Goal: Information Seeking & Learning: Understand process/instructions

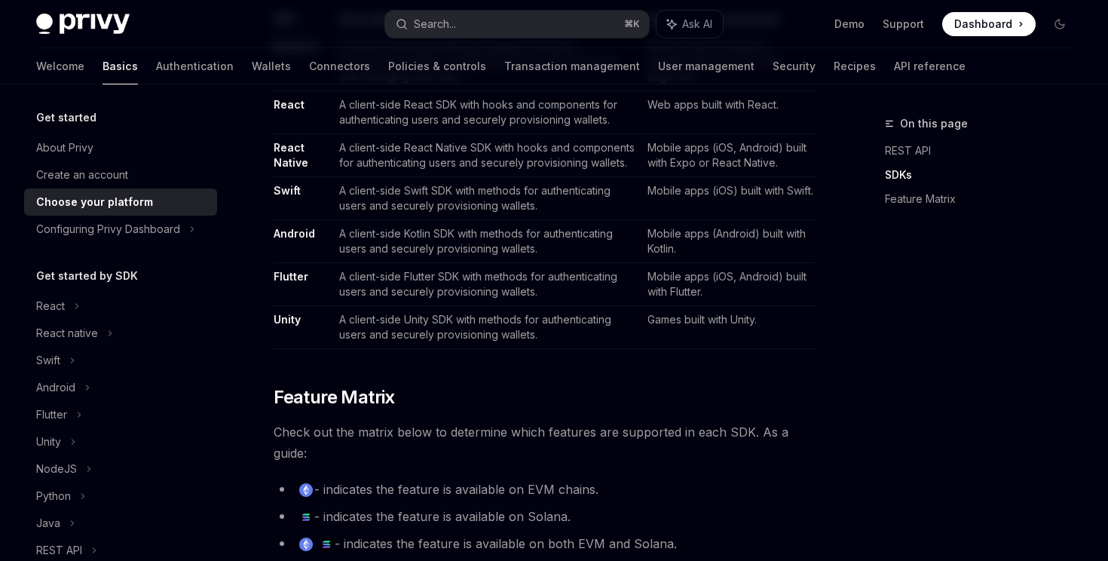
scroll to position [1013, 0]
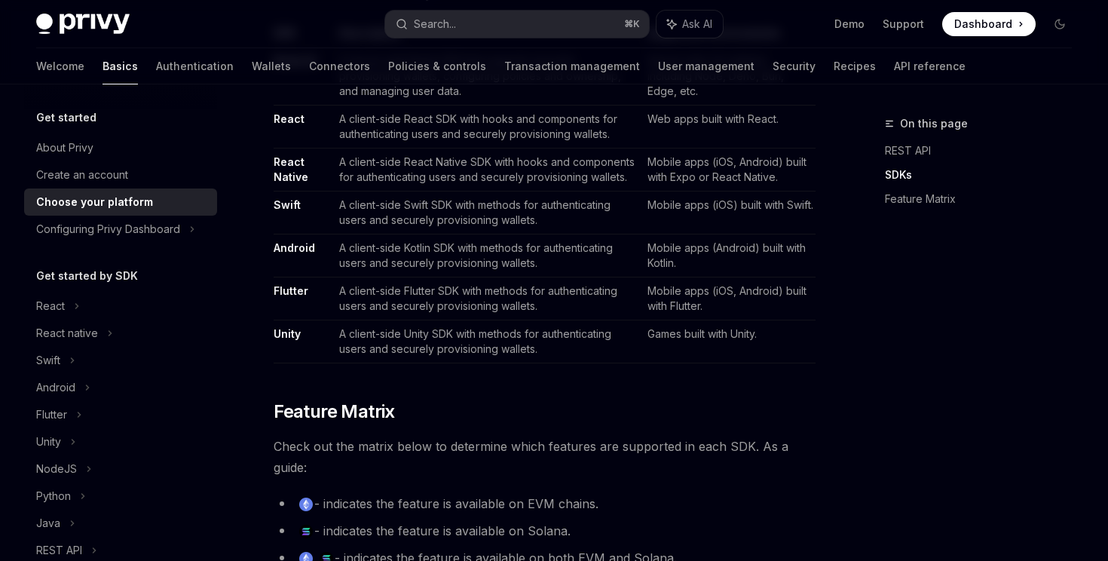
click at [517, 305] on td "A client-side Flutter SDK with methods for authenticating users and securely pr…" at bounding box center [487, 298] width 308 height 43
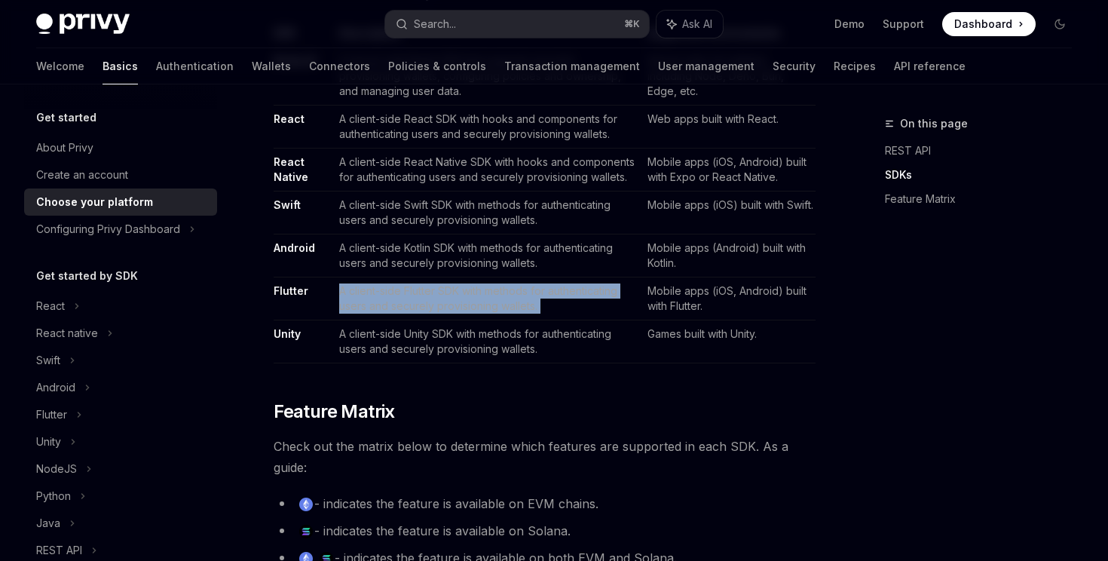
click at [517, 305] on td "A client-side Flutter SDK with methods for authenticating users and securely pr…" at bounding box center [487, 298] width 308 height 43
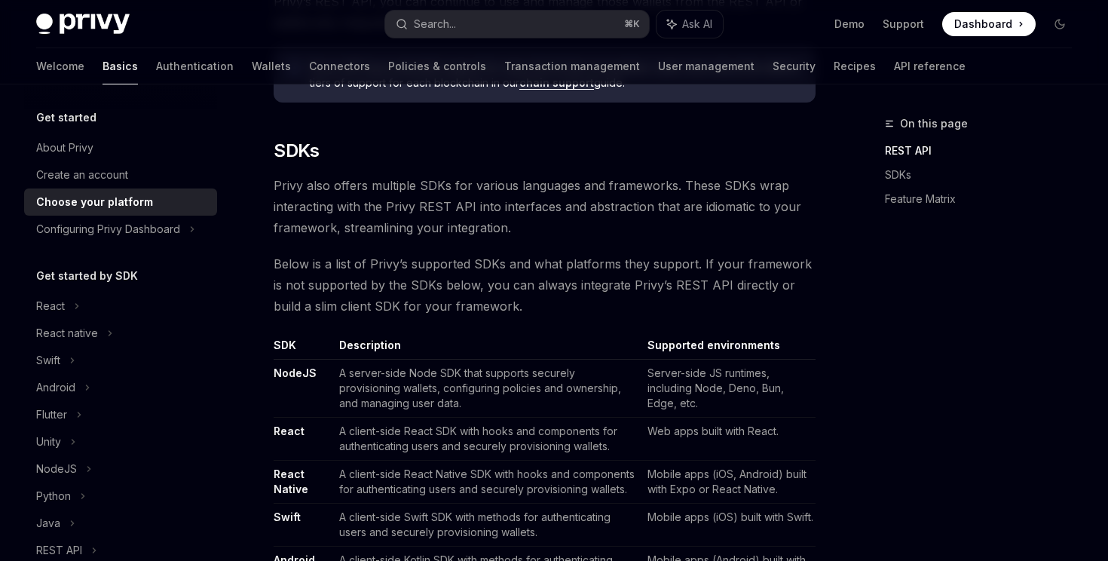
scroll to position [0, 0]
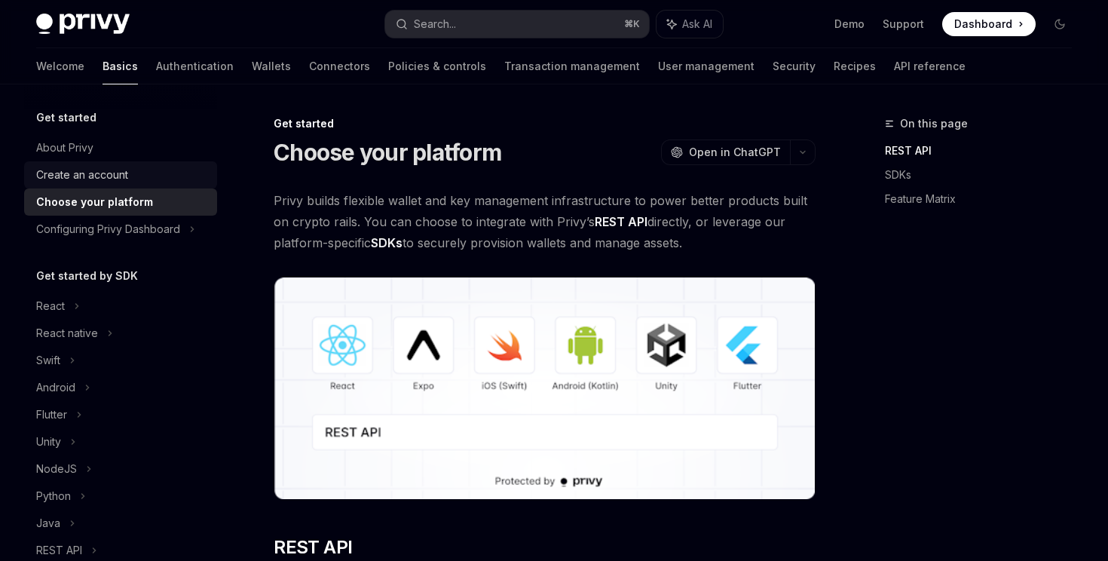
click at [93, 171] on div "Create an account" at bounding box center [82, 175] width 92 height 18
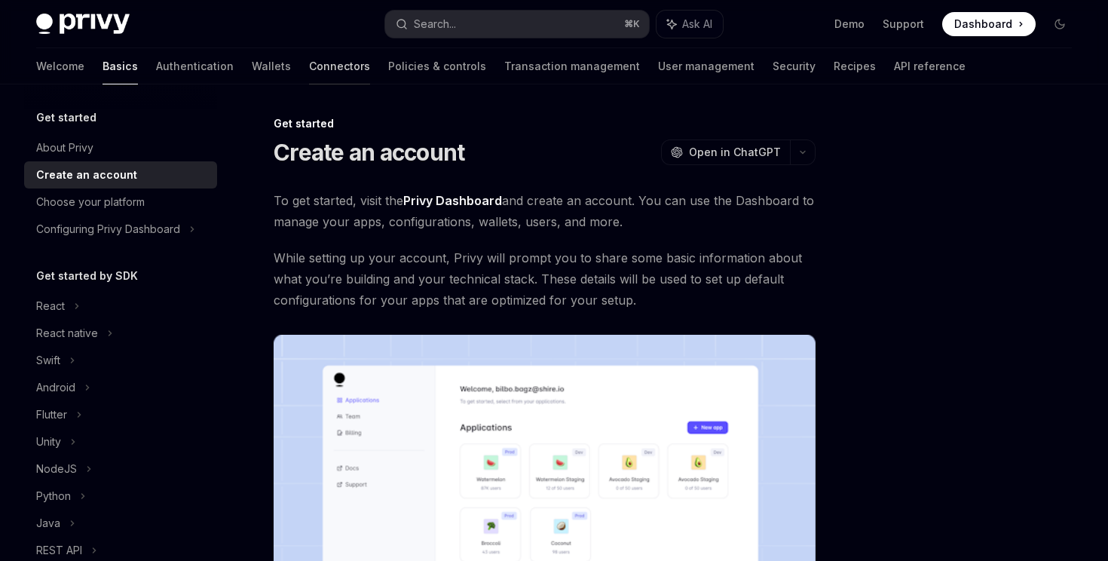
click at [309, 60] on link "Connectors" at bounding box center [339, 66] width 61 height 36
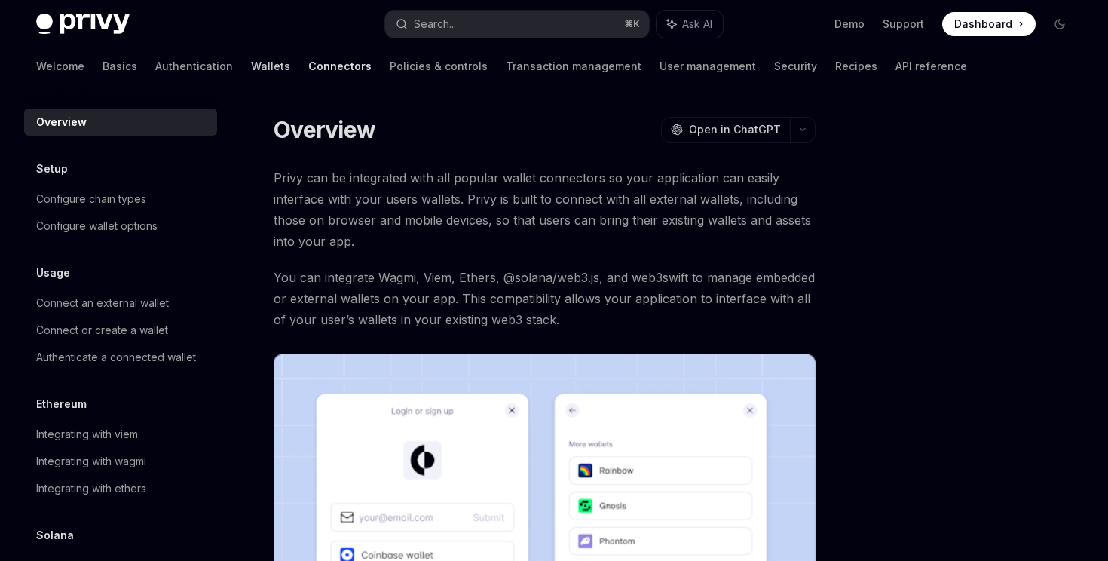
click at [251, 63] on link "Wallets" at bounding box center [270, 66] width 39 height 36
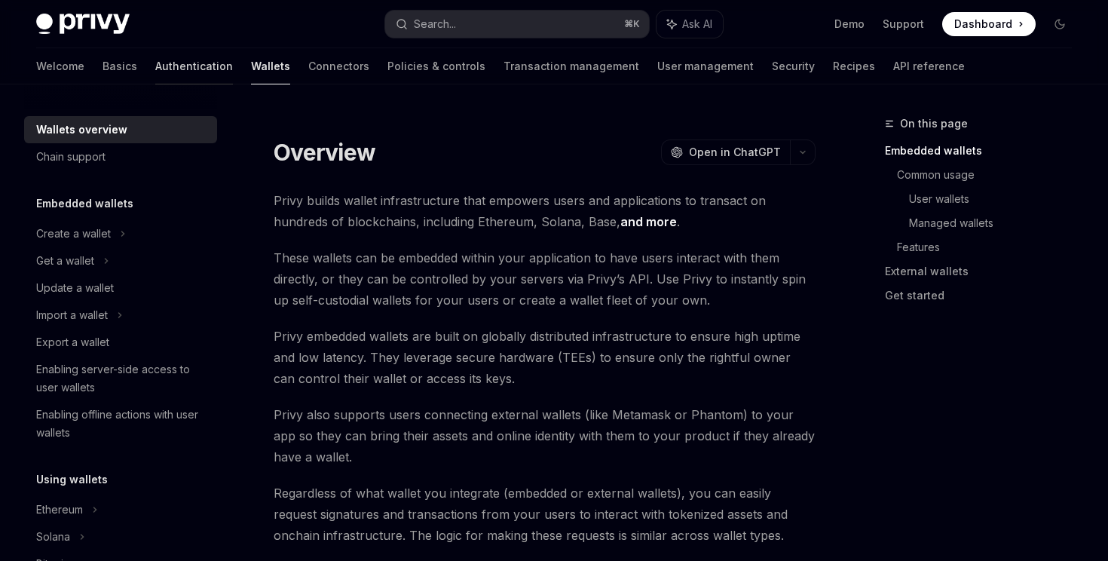
click at [155, 66] on link "Authentication" at bounding box center [194, 66] width 78 height 36
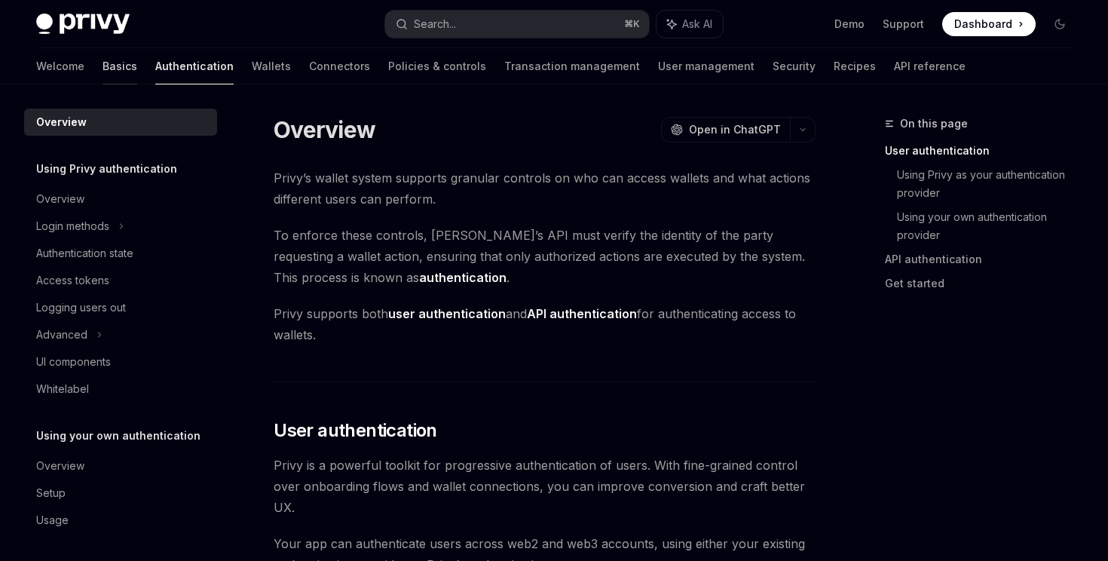
click at [102, 70] on link "Basics" at bounding box center [119, 66] width 35 height 36
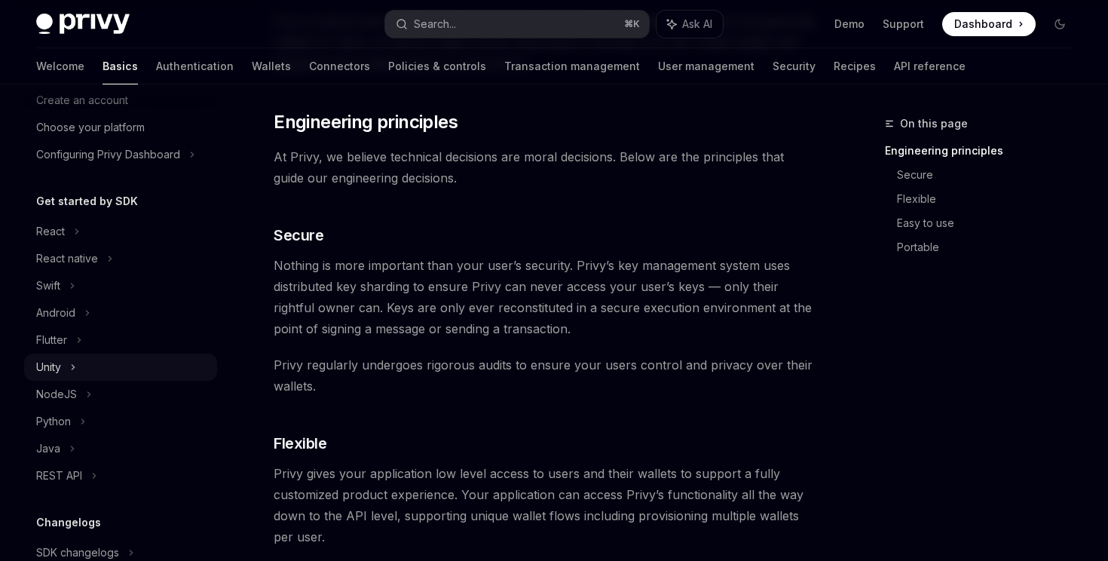
scroll to position [77, 0]
click at [68, 397] on div "NodeJS" at bounding box center [56, 392] width 41 height 18
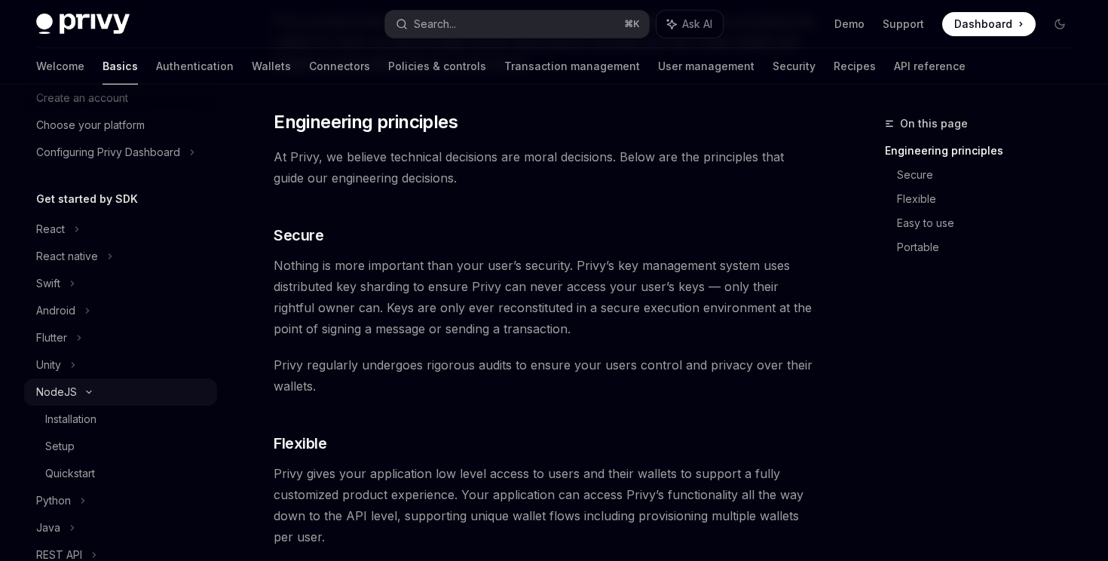
scroll to position [58, 0]
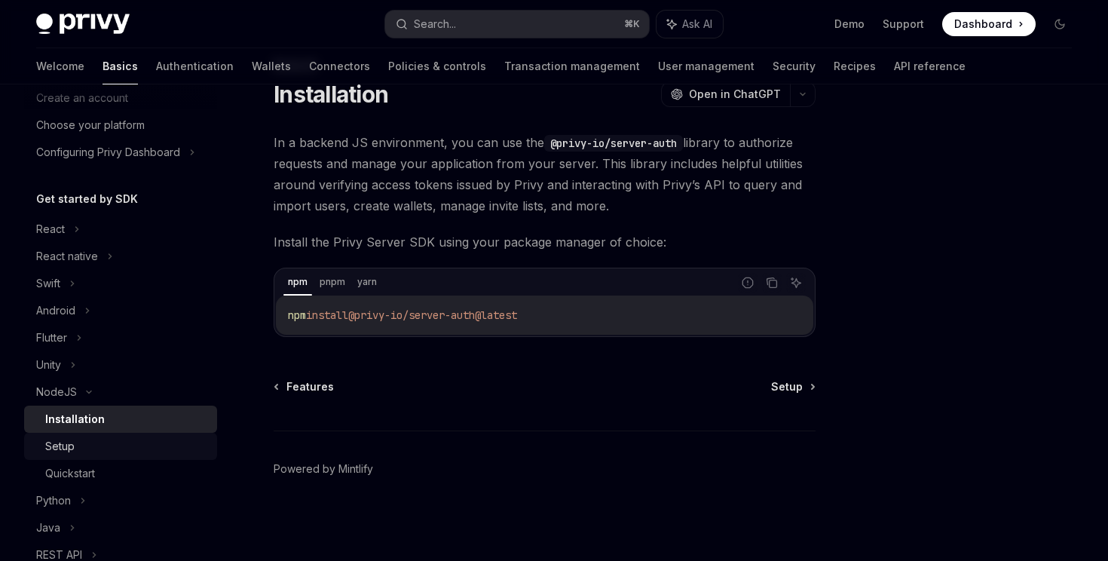
click at [69, 442] on div "Setup" at bounding box center [59, 446] width 29 height 18
type textarea "*"
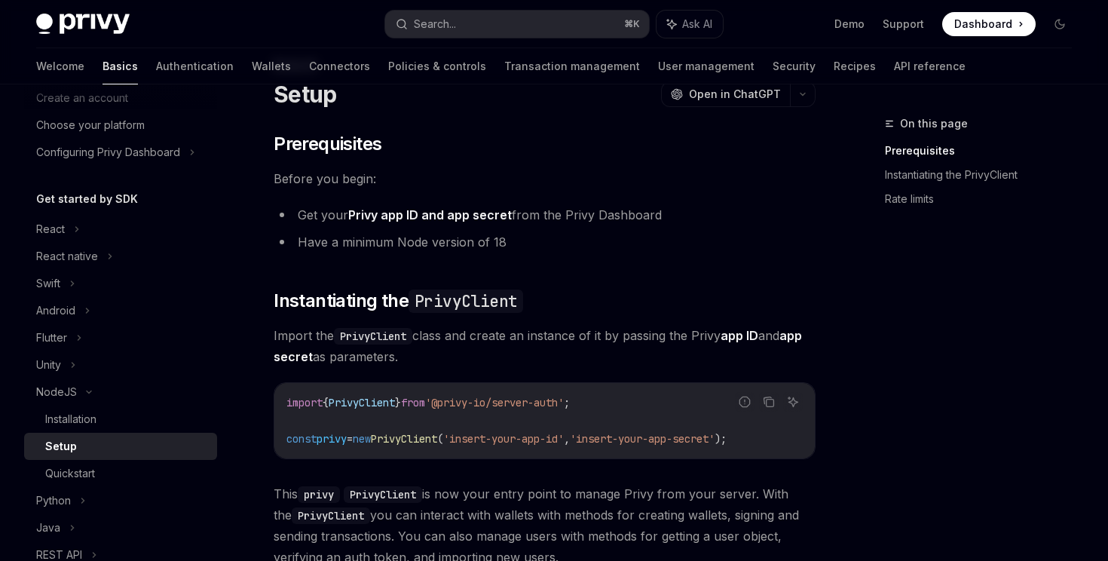
scroll to position [334, 0]
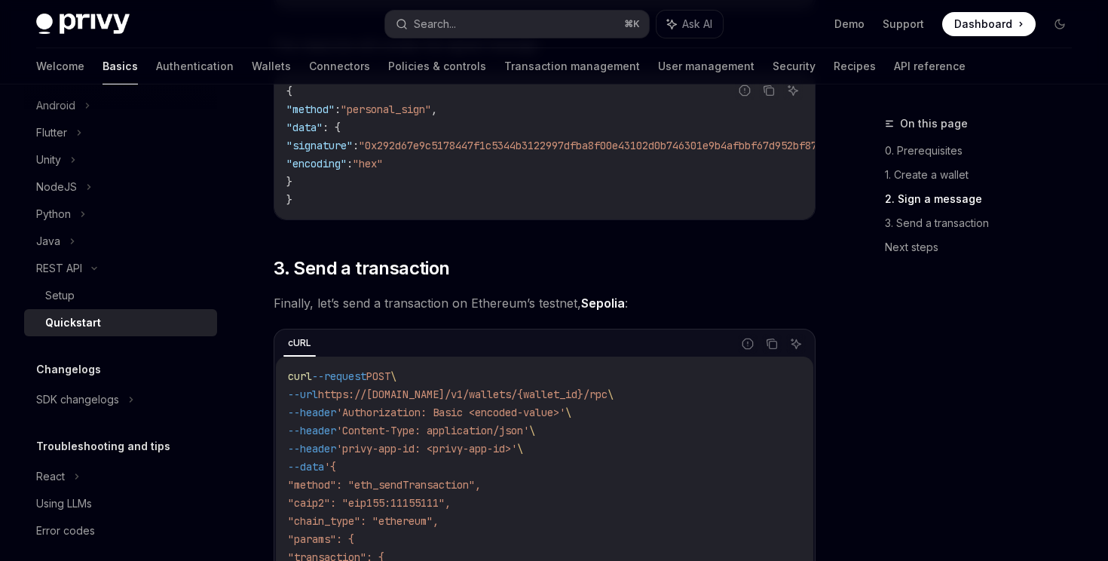
scroll to position [1209, 0]
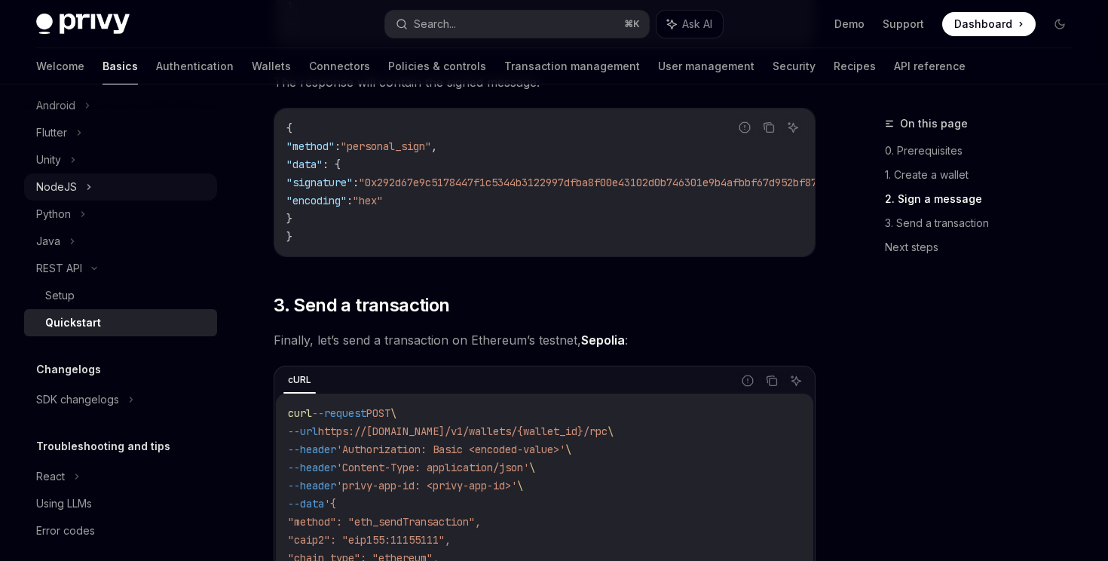
click at [78, 187] on div "NodeJS" at bounding box center [120, 186] width 193 height 27
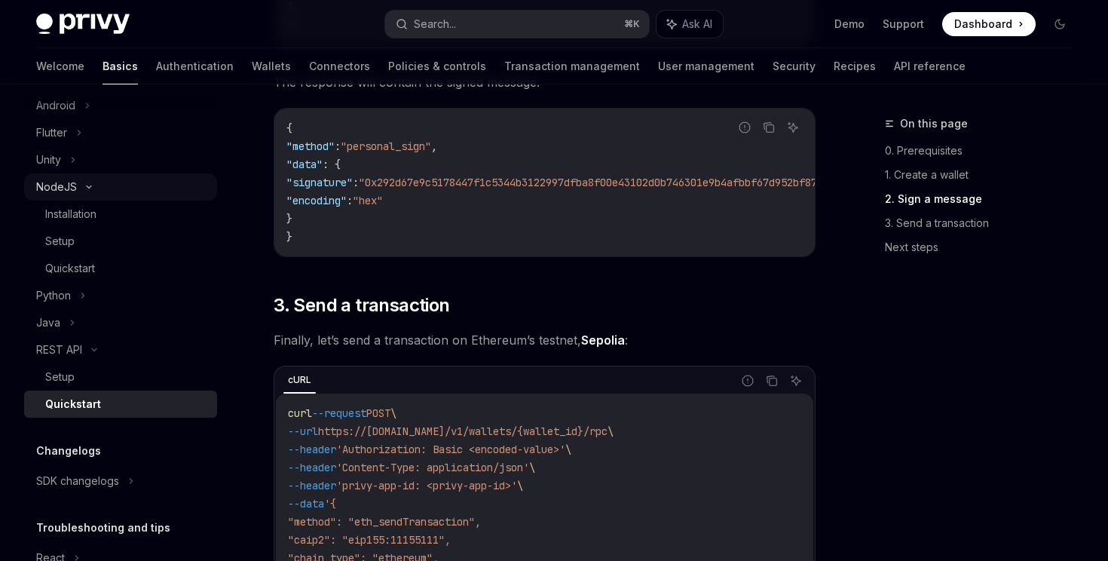
scroll to position [58, 0]
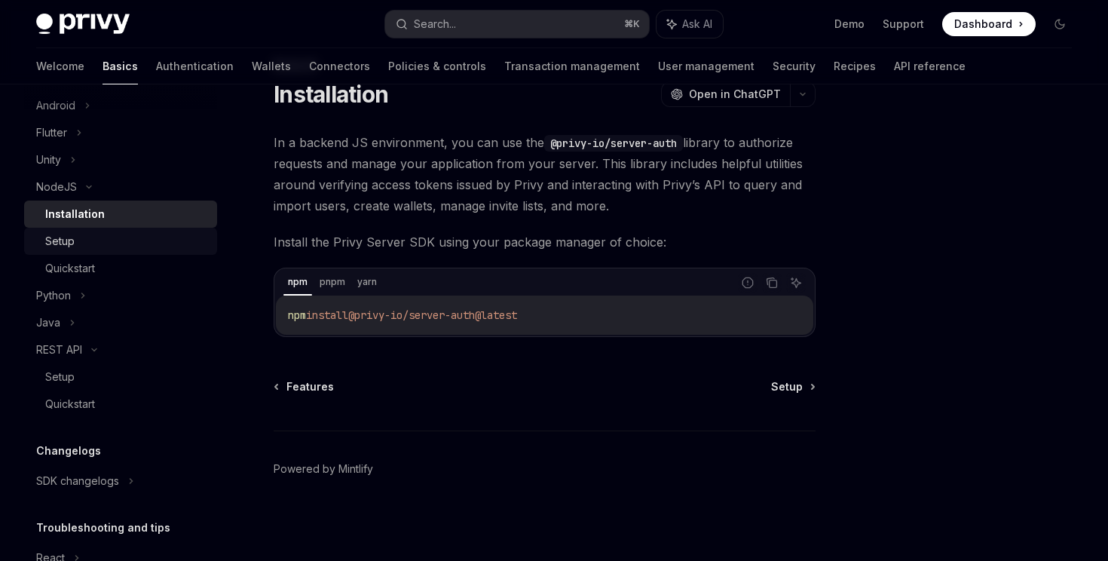
click at [105, 240] on div "Setup" at bounding box center [126, 241] width 163 height 18
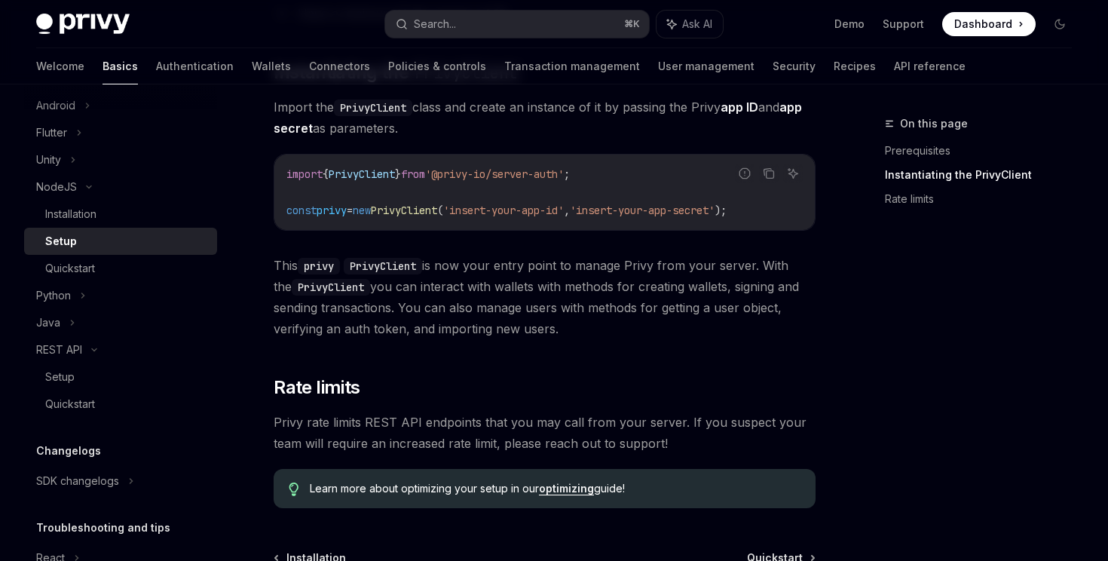
scroll to position [463, 0]
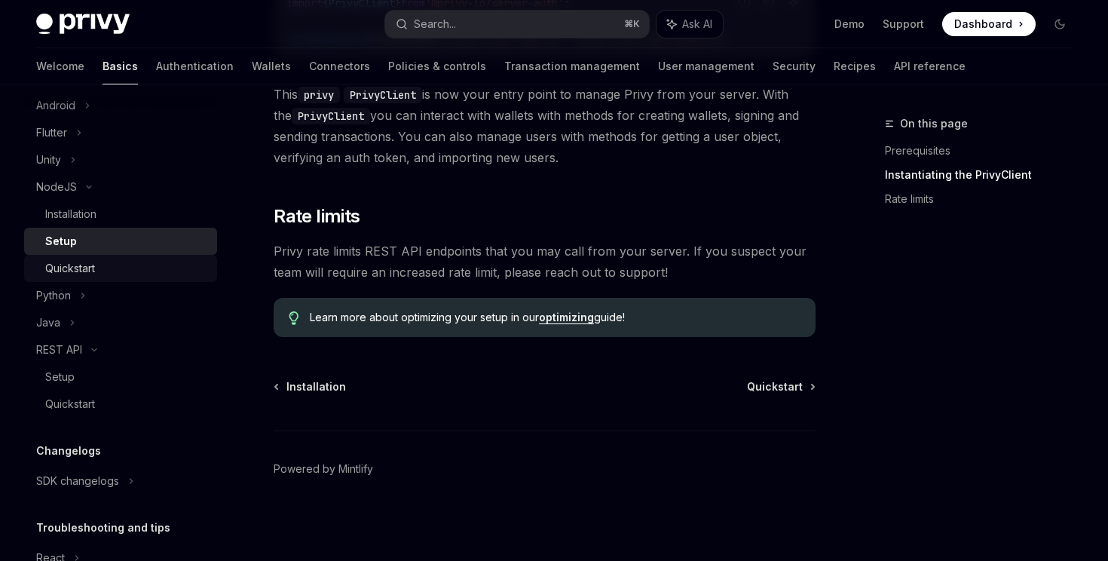
click at [96, 265] on div "Quickstart" at bounding box center [126, 268] width 163 height 18
type textarea "*"
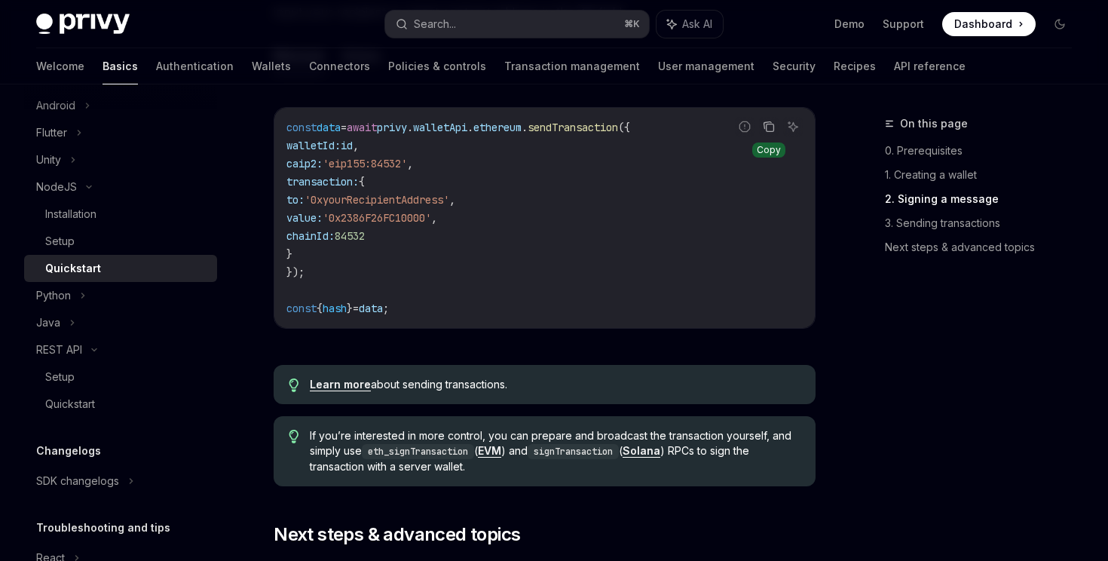
scroll to position [717, 0]
